Goal: Task Accomplishment & Management: Manage account settings

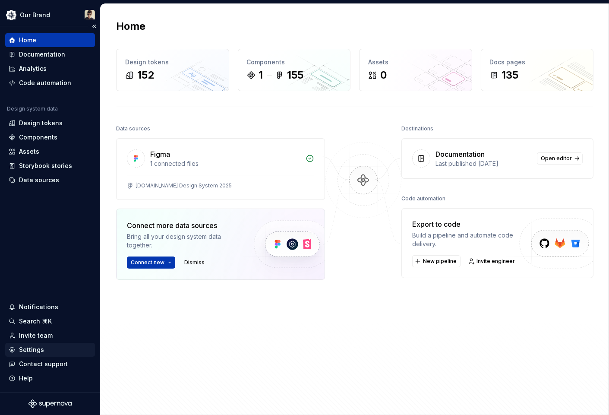
click at [38, 346] on div "Settings" at bounding box center [31, 349] width 25 height 9
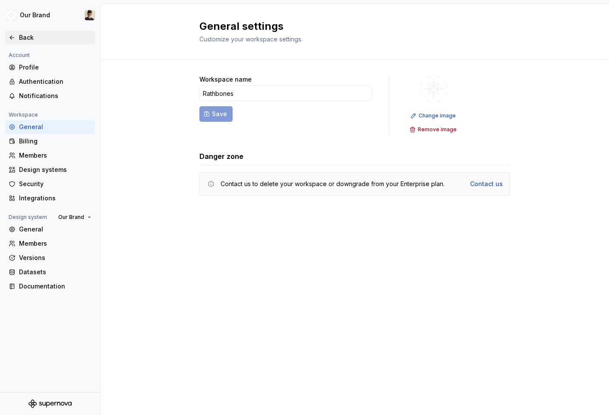
click at [13, 36] on icon at bounding box center [12, 37] width 7 height 7
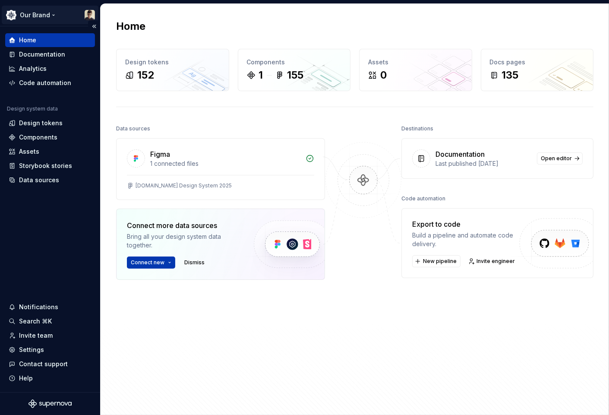
click at [53, 13] on html "Our Brand Home Documentation Analytics Code automation Design system data Desig…" at bounding box center [304, 207] width 609 height 415
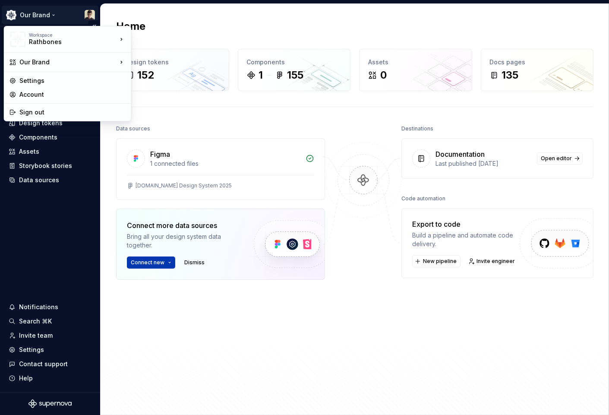
click at [53, 13] on html "Our Brand Home Documentation Analytics Code automation Design system data Desig…" at bounding box center [304, 207] width 609 height 415
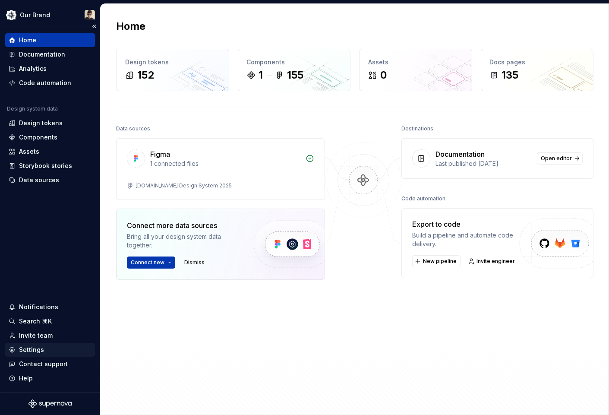
click at [29, 345] on div "Settings" at bounding box center [31, 349] width 25 height 9
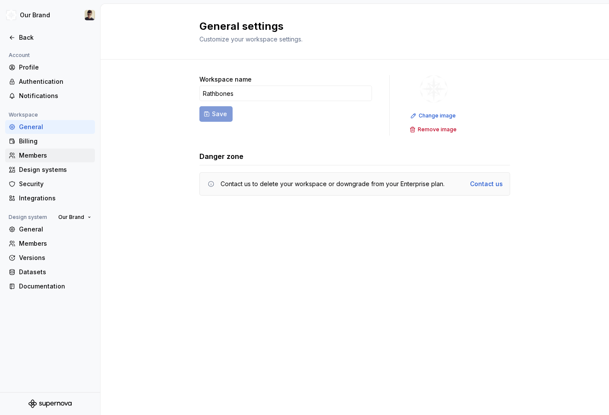
click at [37, 154] on div "Members" at bounding box center [55, 155] width 72 height 9
